Goal: Information Seeking & Learning: Understand process/instructions

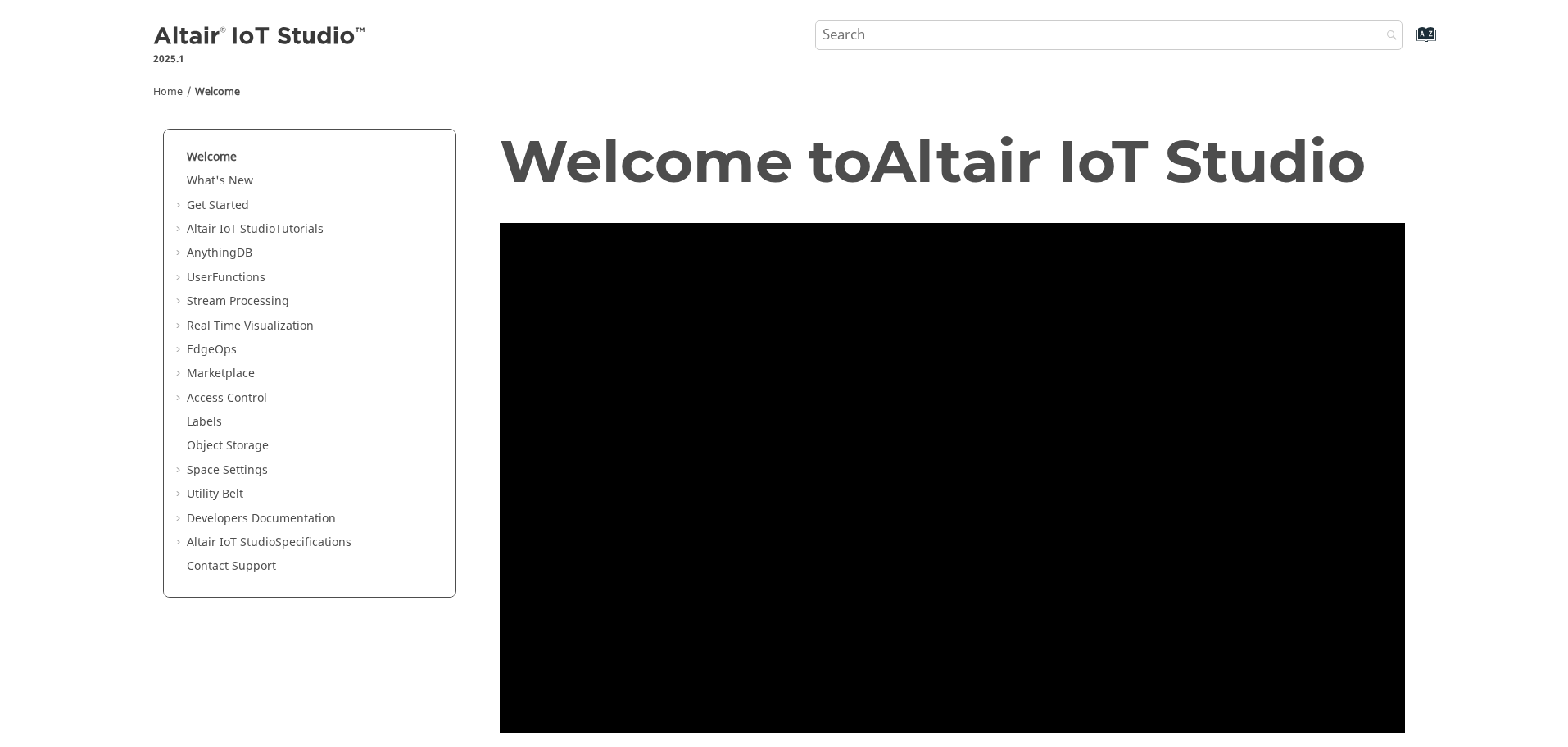
click at [908, 37] on input "Search query" at bounding box center [1109, 36] width 588 height 30
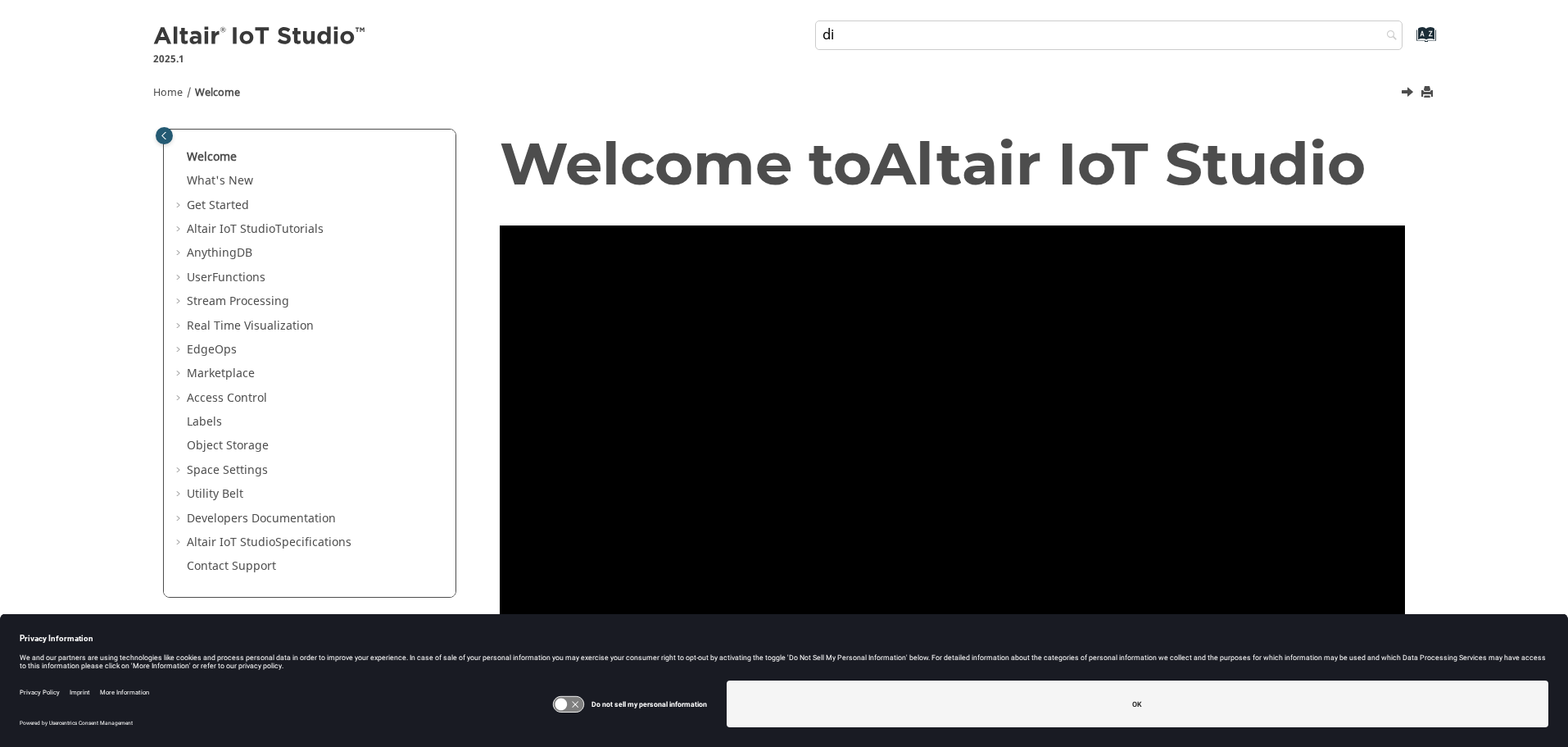
click at [861, 30] on input "di" at bounding box center [1109, 36] width 588 height 30
type input "discovery"
click at [1365, 21] on button "Search" at bounding box center [1387, 37] width 46 height 32
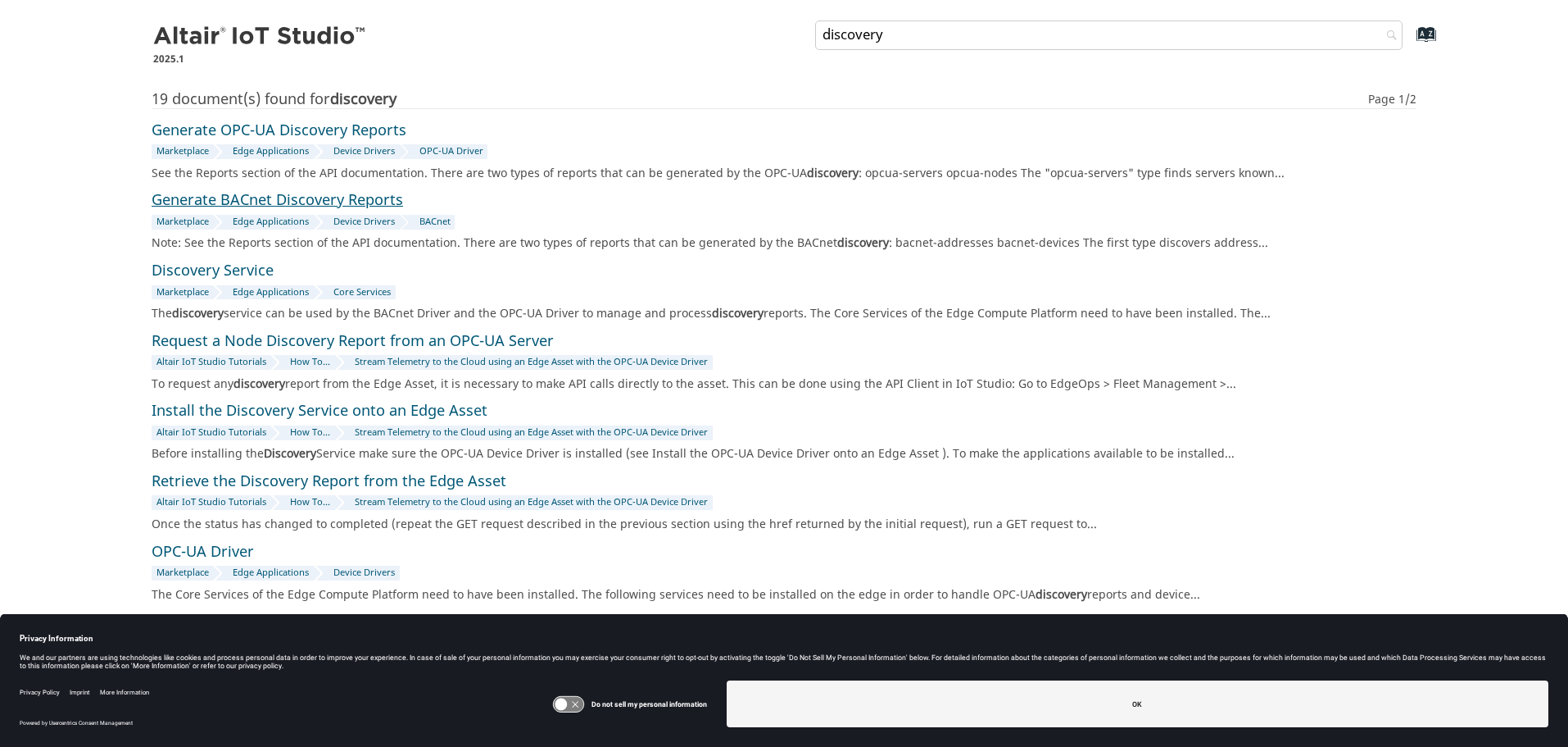
click at [220, 199] on link "Generate BACnet Discovery Reports" at bounding box center [277, 200] width 251 height 22
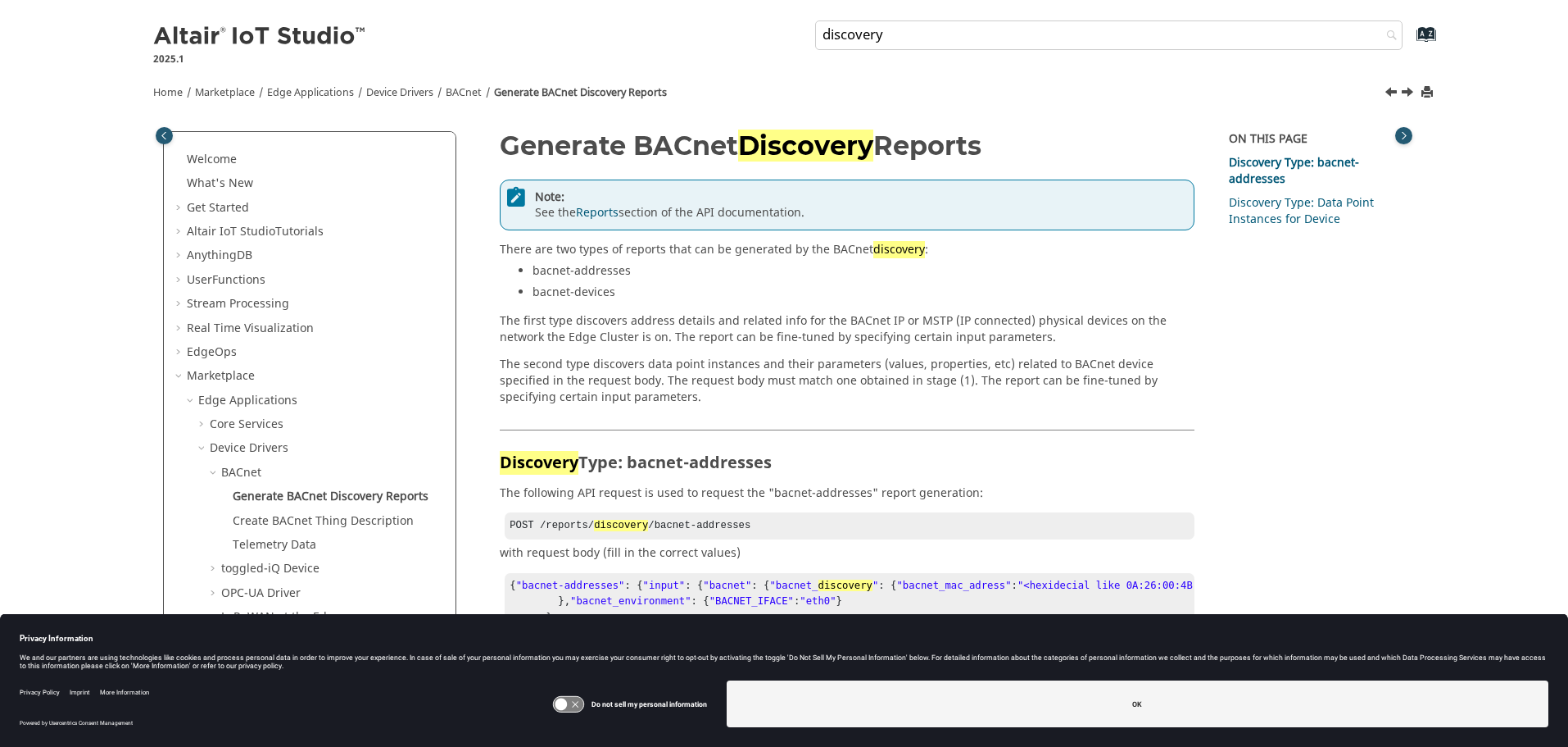
click at [835, 349] on section "Note: See the Reports section of the API documentation. There are two types of …" at bounding box center [847, 292] width 695 height 226
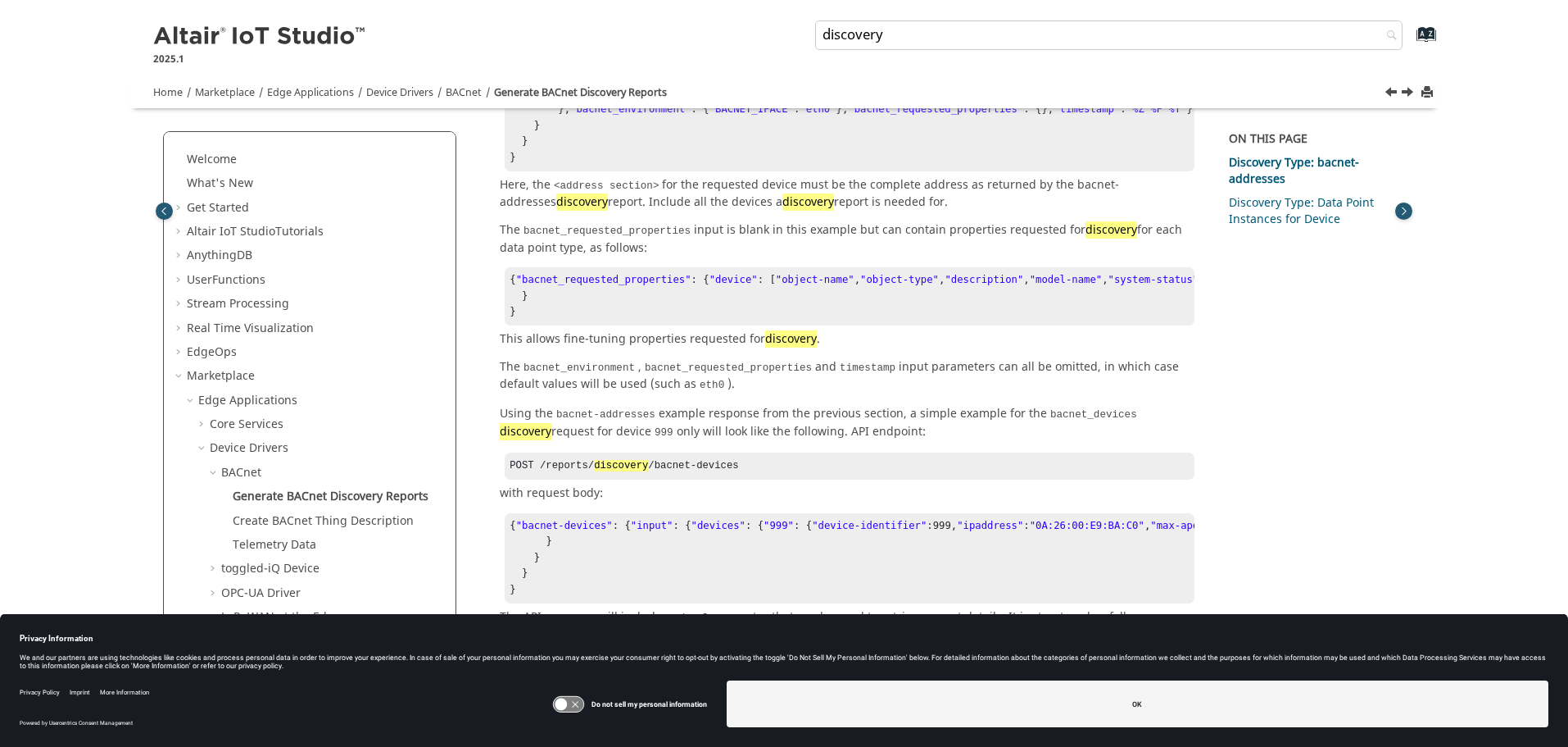
scroll to position [1393, 0]
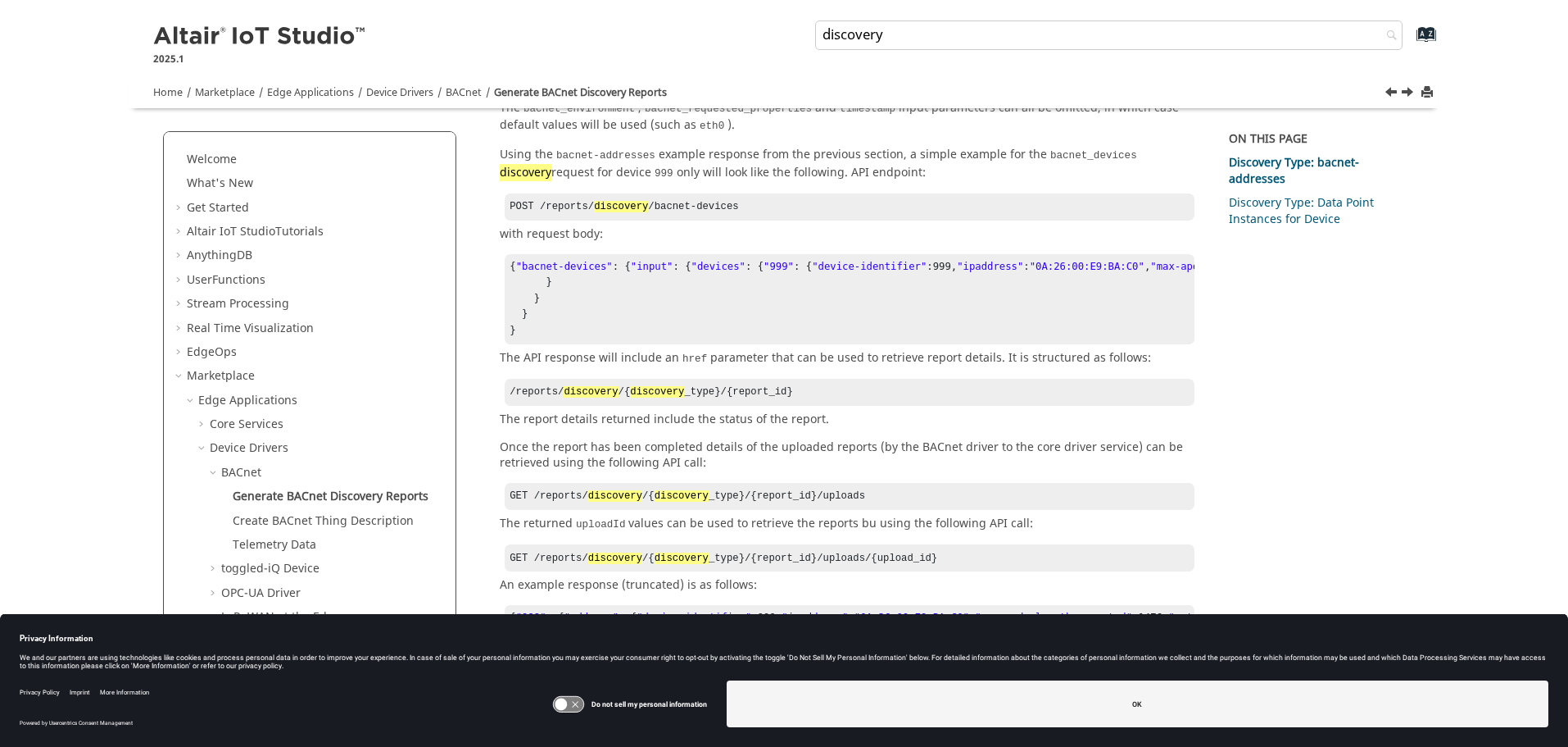
scroll to position [1721, 0]
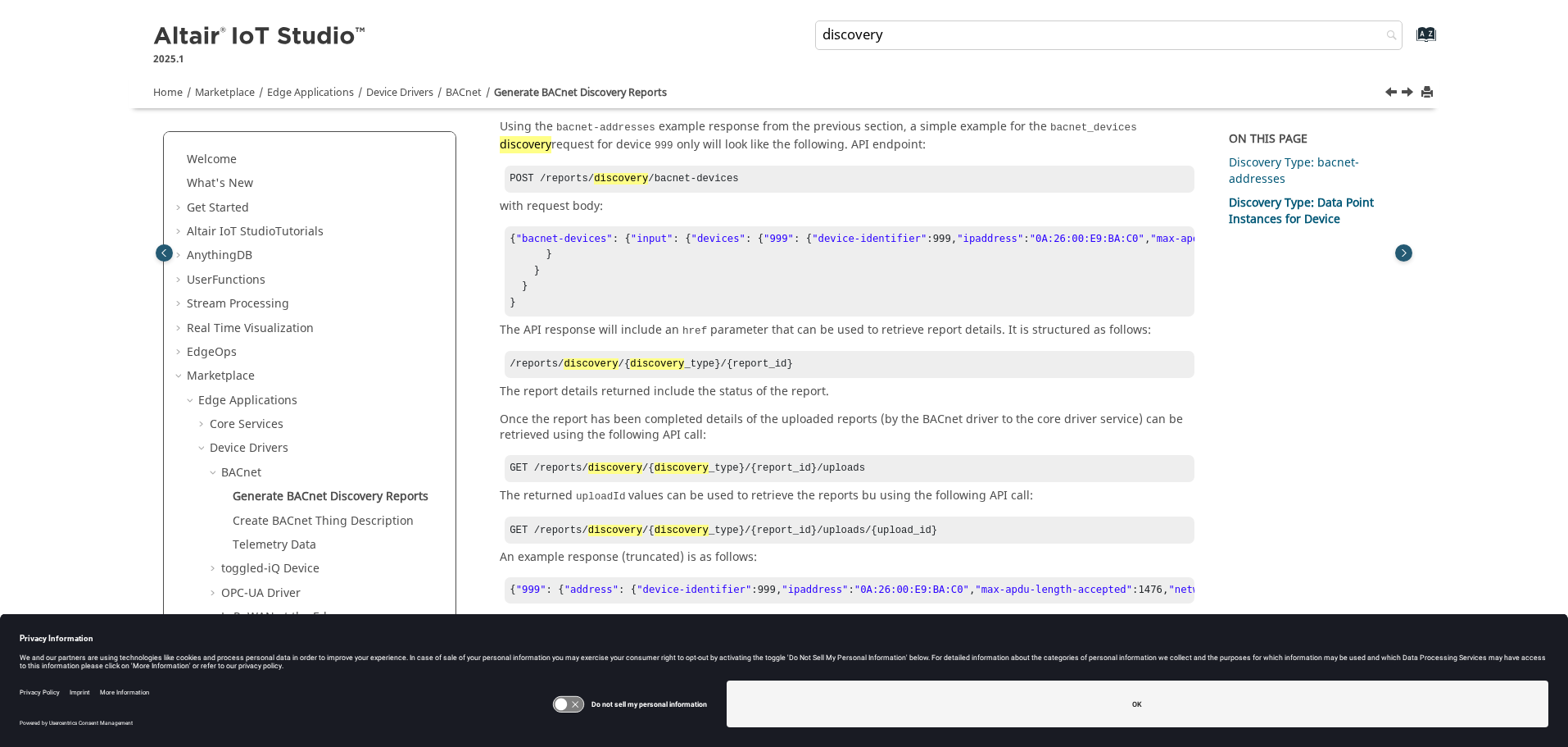
drag, startPoint x: 528, startPoint y: 296, endPoint x: 606, endPoint y: 299, distance: 78.1
drag, startPoint x: 631, startPoint y: 296, endPoint x: 519, endPoint y: 299, distance: 112.0
copy pre ""bacnet-devices" : {"
